Goal: Navigation & Orientation: Find specific page/section

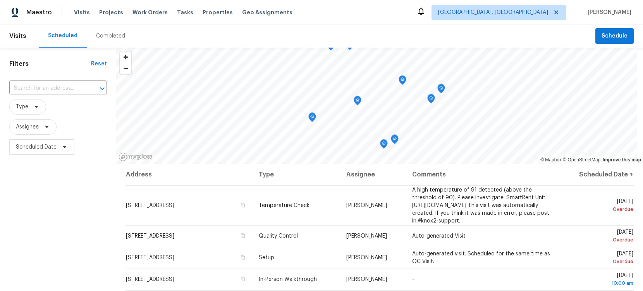
scroll to position [44, 0]
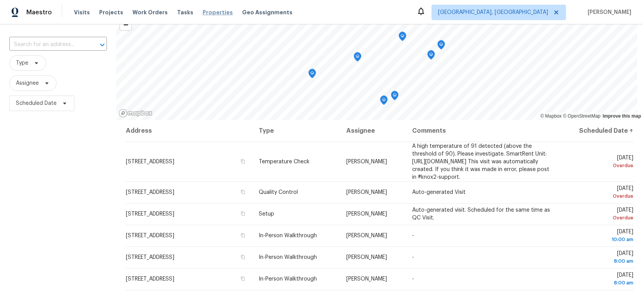
click at [212, 10] on span "Properties" at bounding box center [218, 13] width 30 height 8
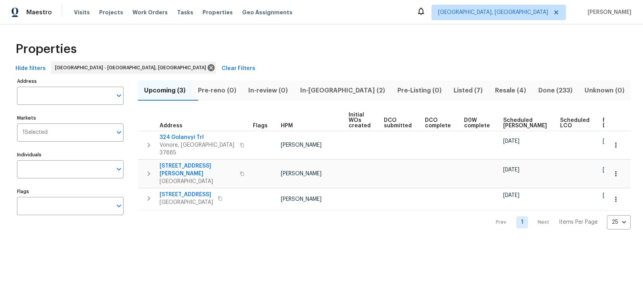
click at [426, 12] on icon at bounding box center [421, 11] width 9 height 9
